Goal: Task Accomplishment & Management: Manage account settings

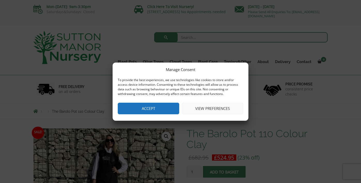
click at [190, 108] on button "View preferences" at bounding box center [212, 109] width 61 height 12
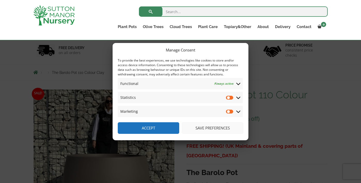
scroll to position [31, 0]
click at [231, 98] on input "Statistics" at bounding box center [230, 97] width 8 height 5
checkbox input "true"
click at [229, 112] on input "Marketing" at bounding box center [230, 111] width 8 height 5
checkbox input "true"
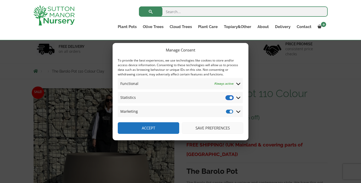
click at [230, 97] on input "Statistics" at bounding box center [230, 97] width 8 height 5
checkbox input "false"
click at [230, 113] on input "Marketing" at bounding box center [230, 111] width 8 height 5
checkbox input "false"
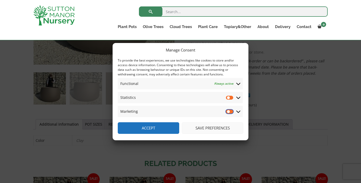
scroll to position [198, 0]
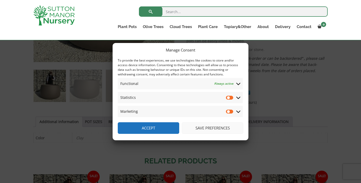
click at [193, 128] on button "Save preferences" at bounding box center [212, 129] width 61 height 12
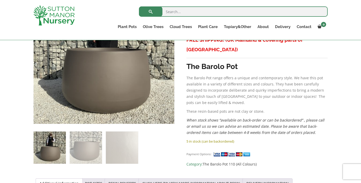
scroll to position [0, 0]
